Goal: Find specific page/section: Find specific page/section

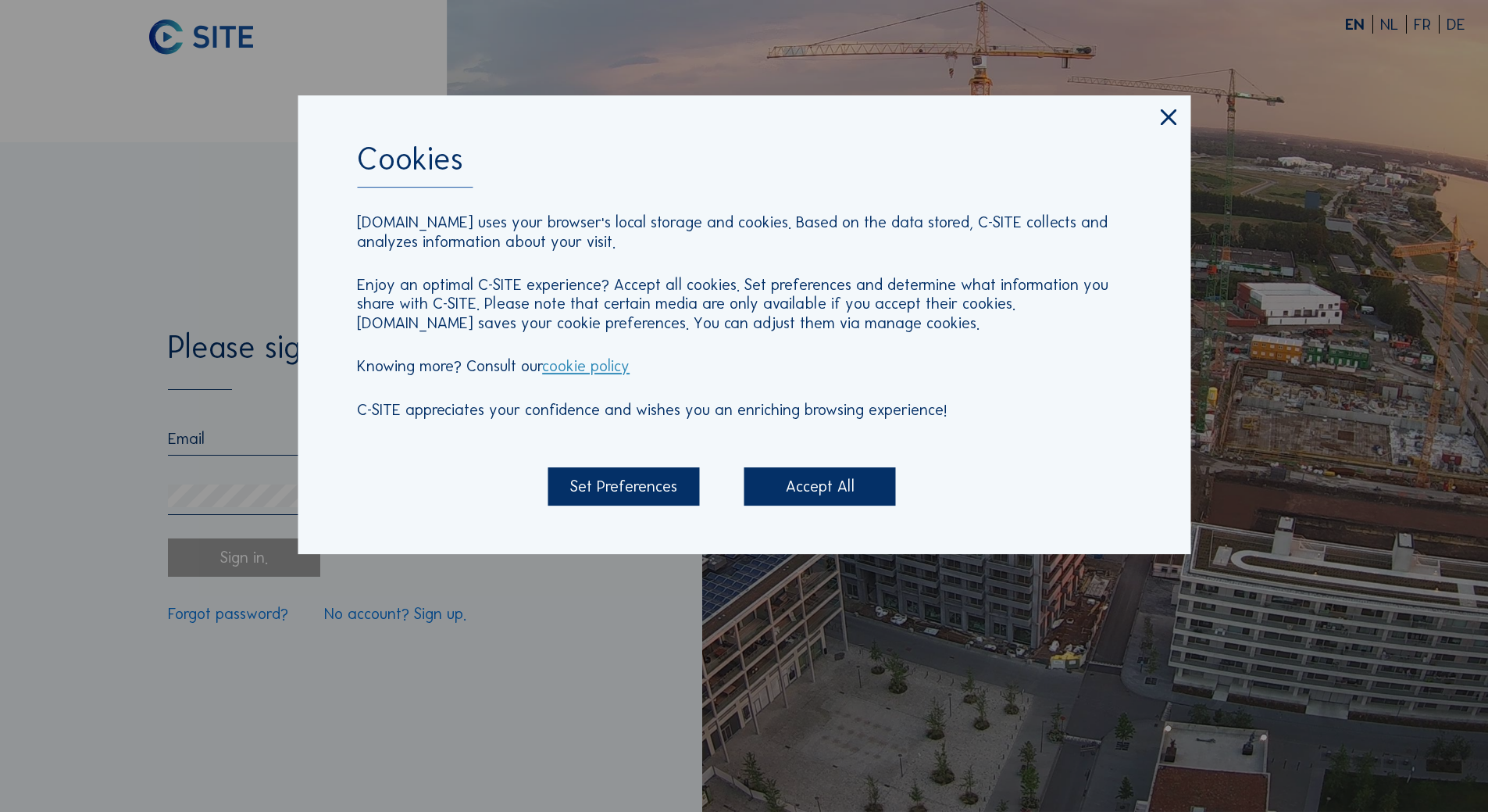
click at [782, 488] on div "Accept All" at bounding box center [820, 486] width 151 height 38
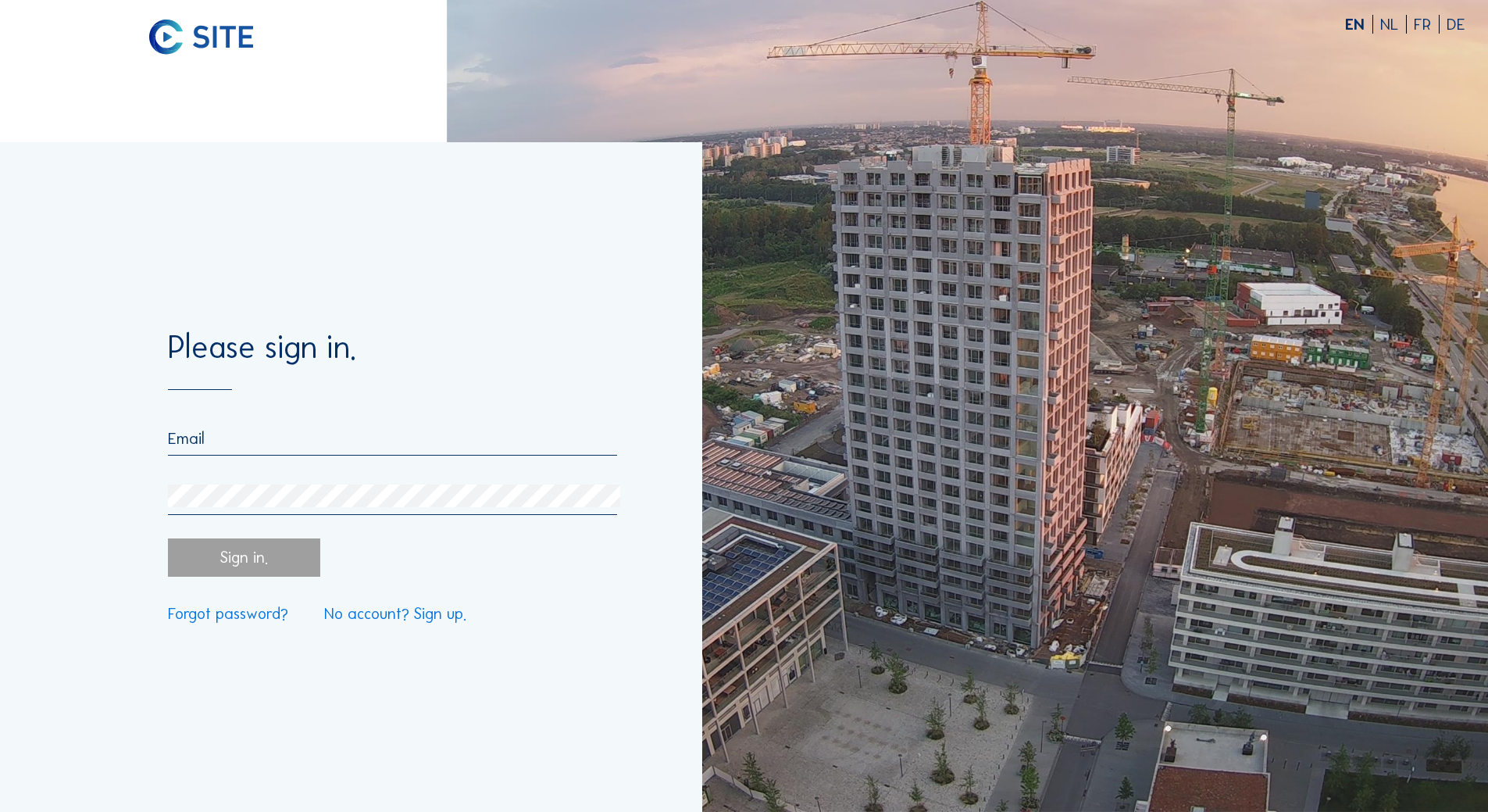
click at [259, 447] on input "email" at bounding box center [392, 438] width 449 height 19
type input "[EMAIL_ADDRESS][DOMAIN_NAME]"
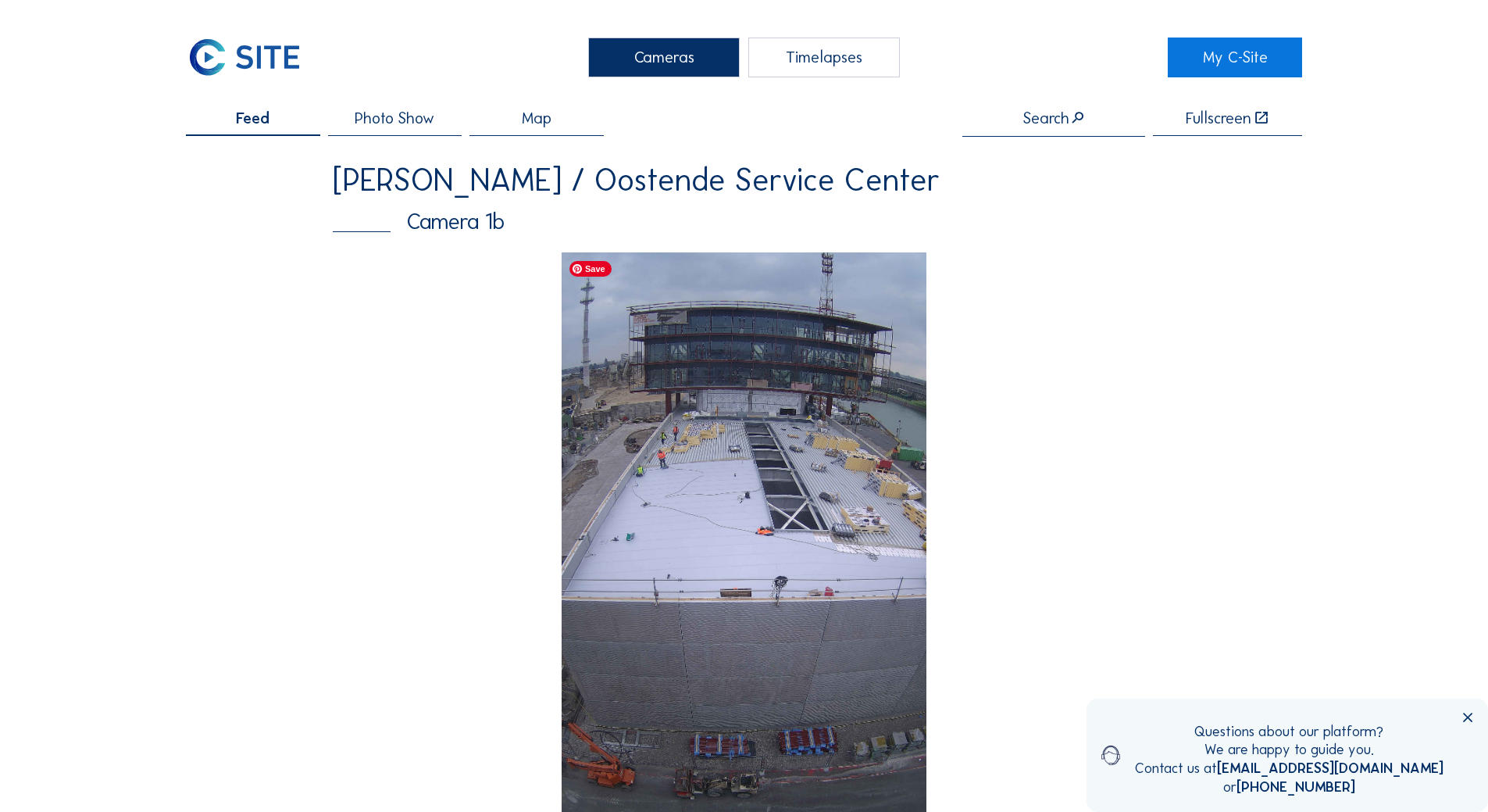
click at [800, 508] on img at bounding box center [744, 577] width 366 height 649
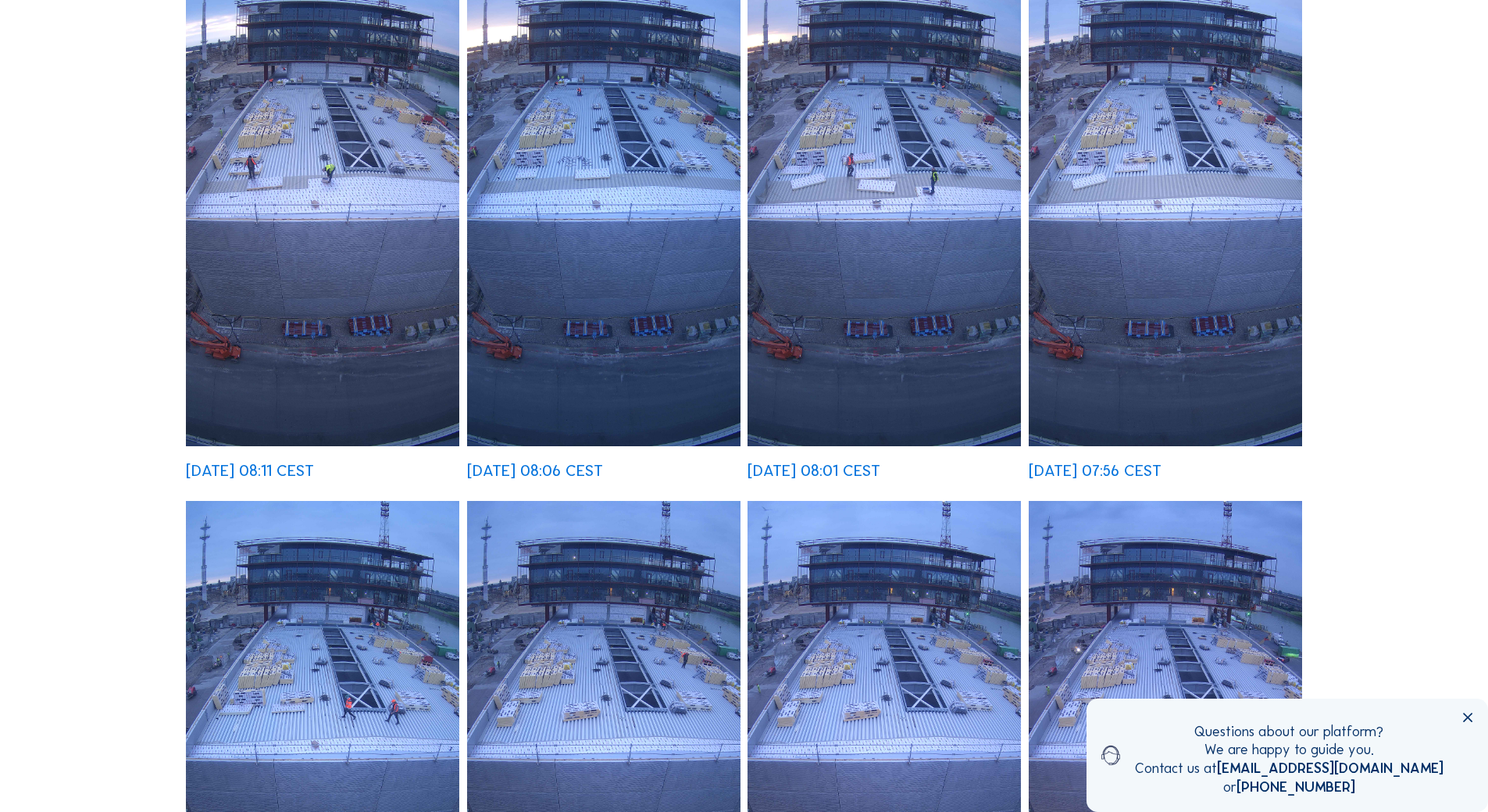
scroll to position [1484, 0]
